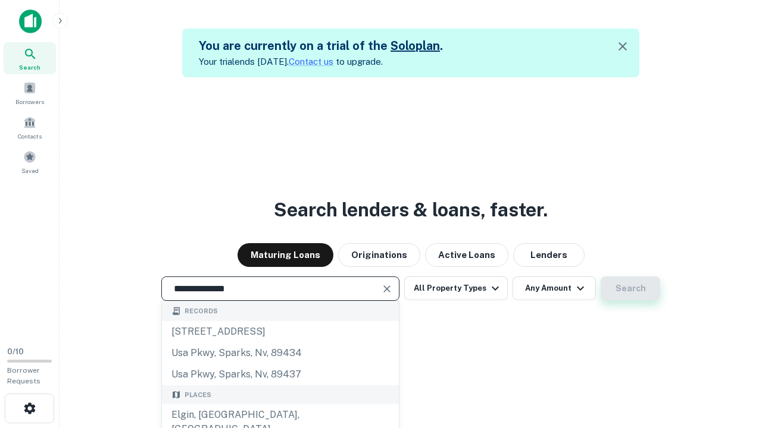
type input "**********"
click at [630, 289] on button "Search" at bounding box center [630, 289] width 60 height 24
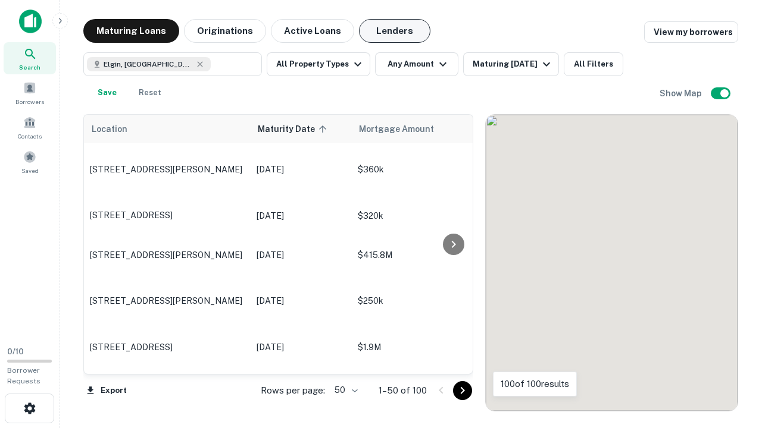
click at [395, 31] on button "Lenders" at bounding box center [394, 31] width 71 height 24
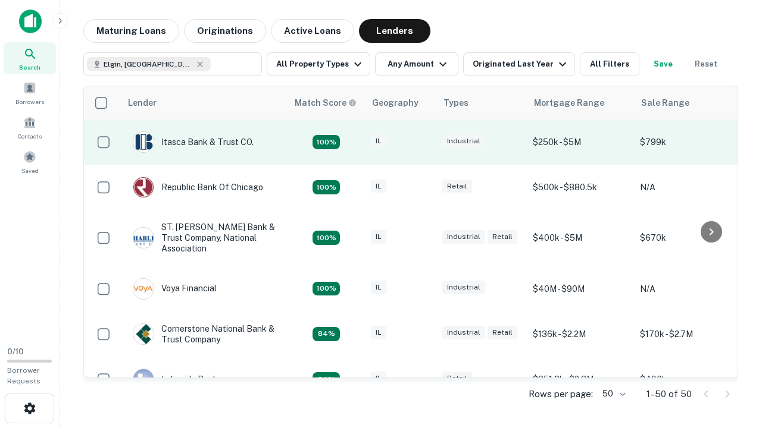
click at [423, 142] on div "IL" at bounding box center [401, 142] width 60 height 16
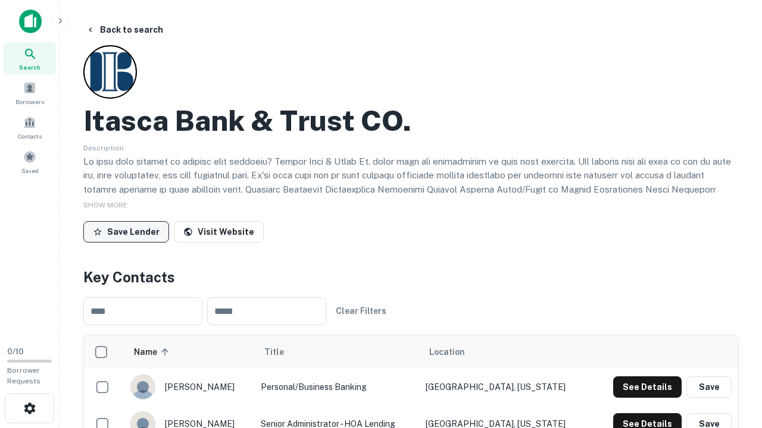
click at [126, 231] on button "Save Lender" at bounding box center [126, 231] width 86 height 21
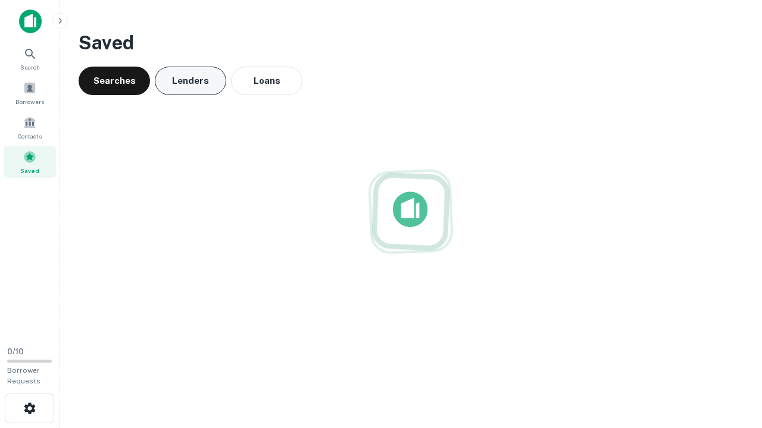
click at [190, 81] on button "Lenders" at bounding box center [190, 81] width 71 height 29
